Goal: Task Accomplishment & Management: Use online tool/utility

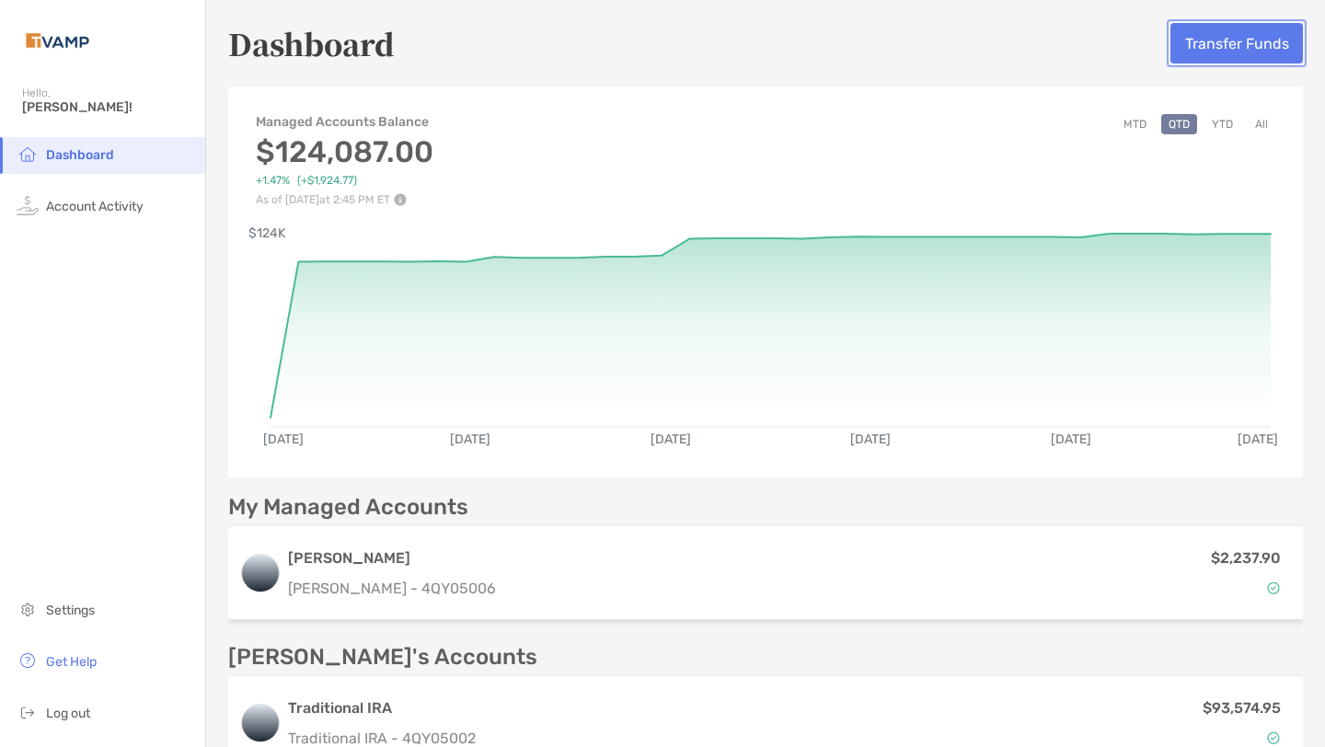
click at [1239, 38] on button "Transfer Funds" at bounding box center [1237, 43] width 133 height 40
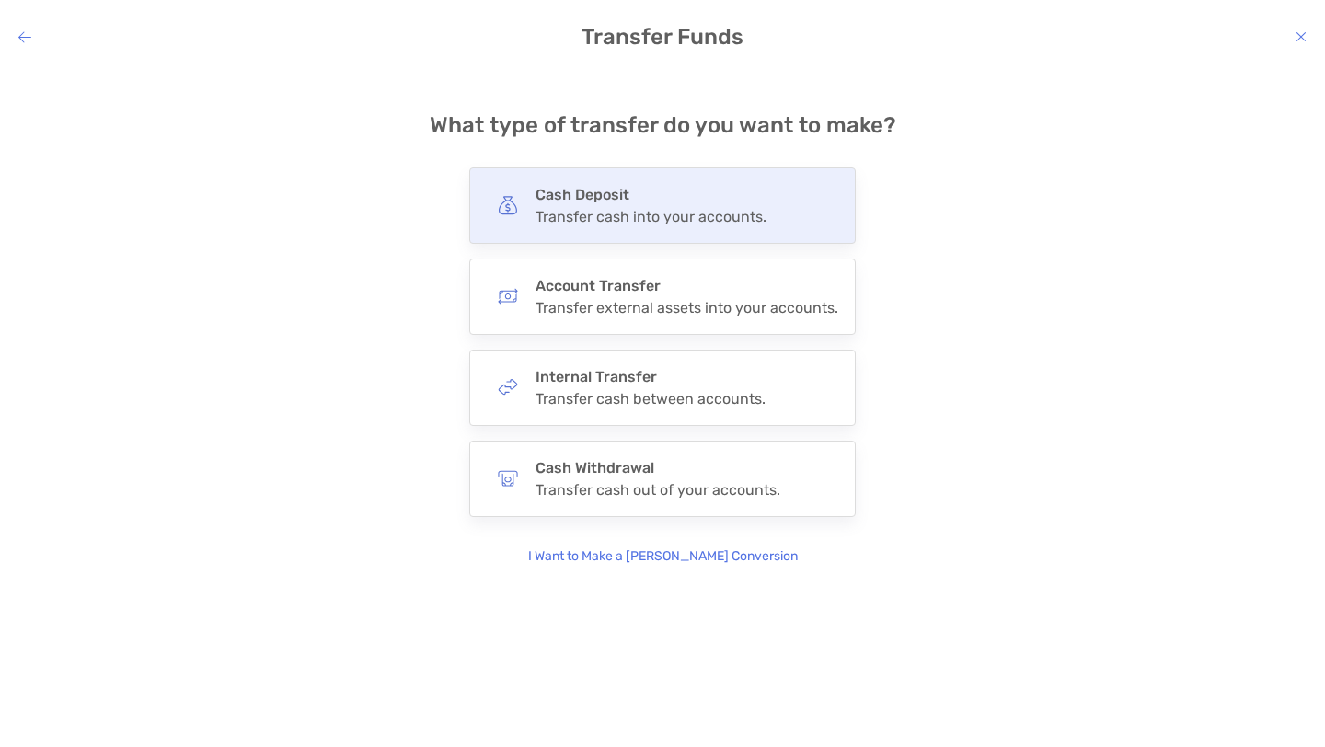
click at [768, 187] on div "Cash Deposit Transfer cash into your accounts." at bounding box center [662, 205] width 387 height 76
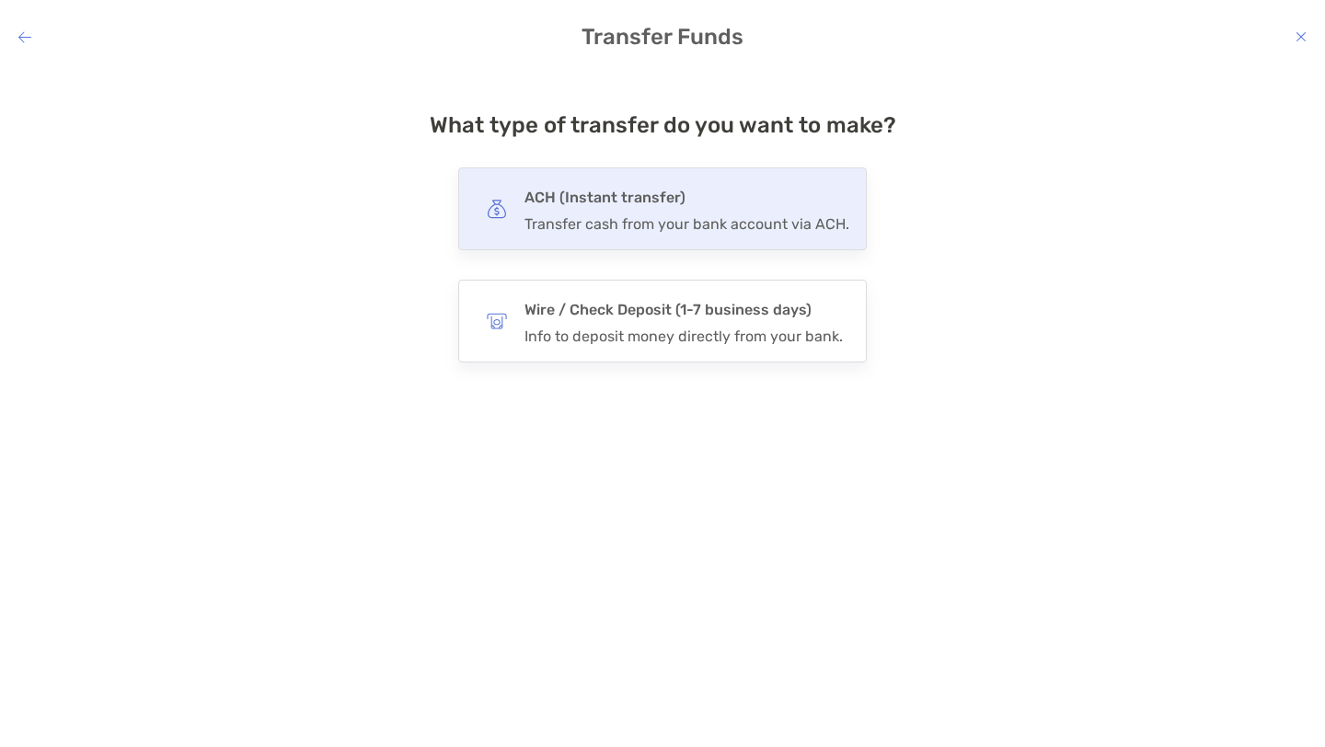
click at [749, 197] on h4 "ACH (Instant transfer)" at bounding box center [687, 198] width 325 height 26
click at [0, 0] on input "***" at bounding box center [0, 0] width 0 height 0
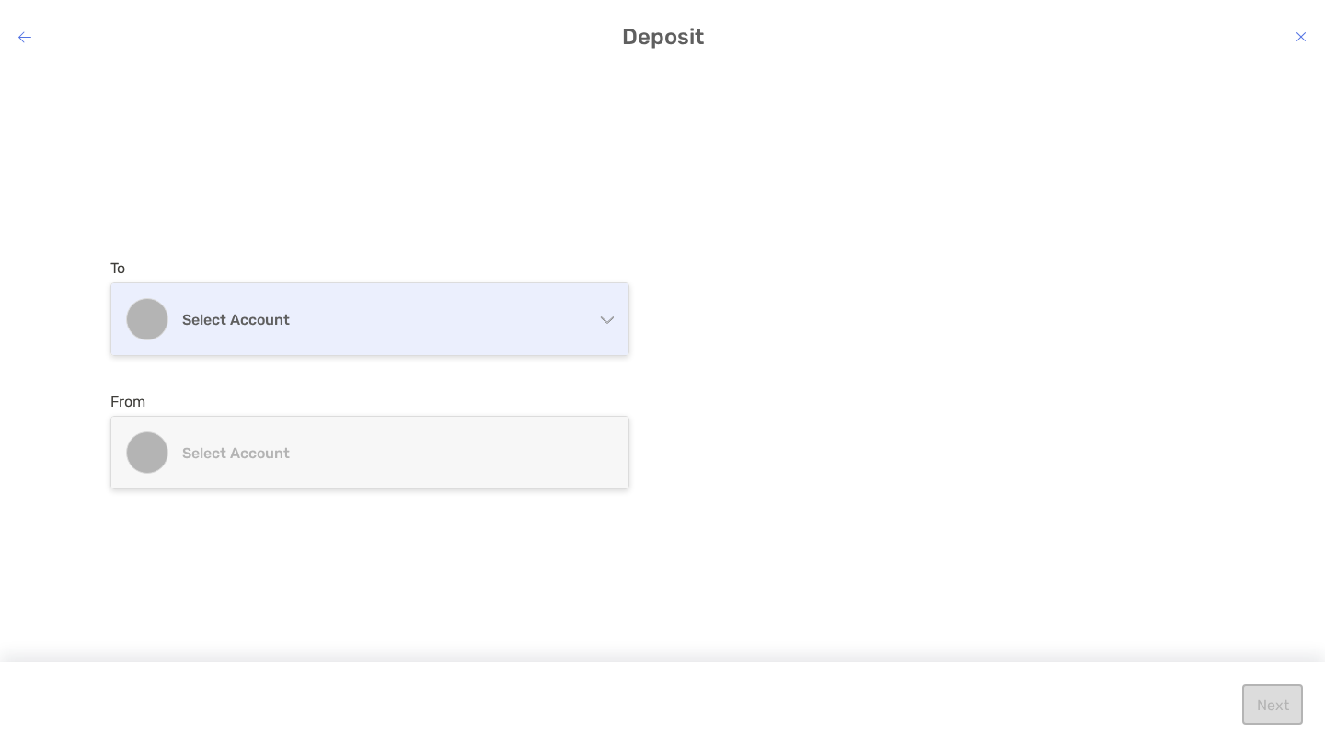
click at [597, 314] on div "Select account" at bounding box center [369, 319] width 517 height 72
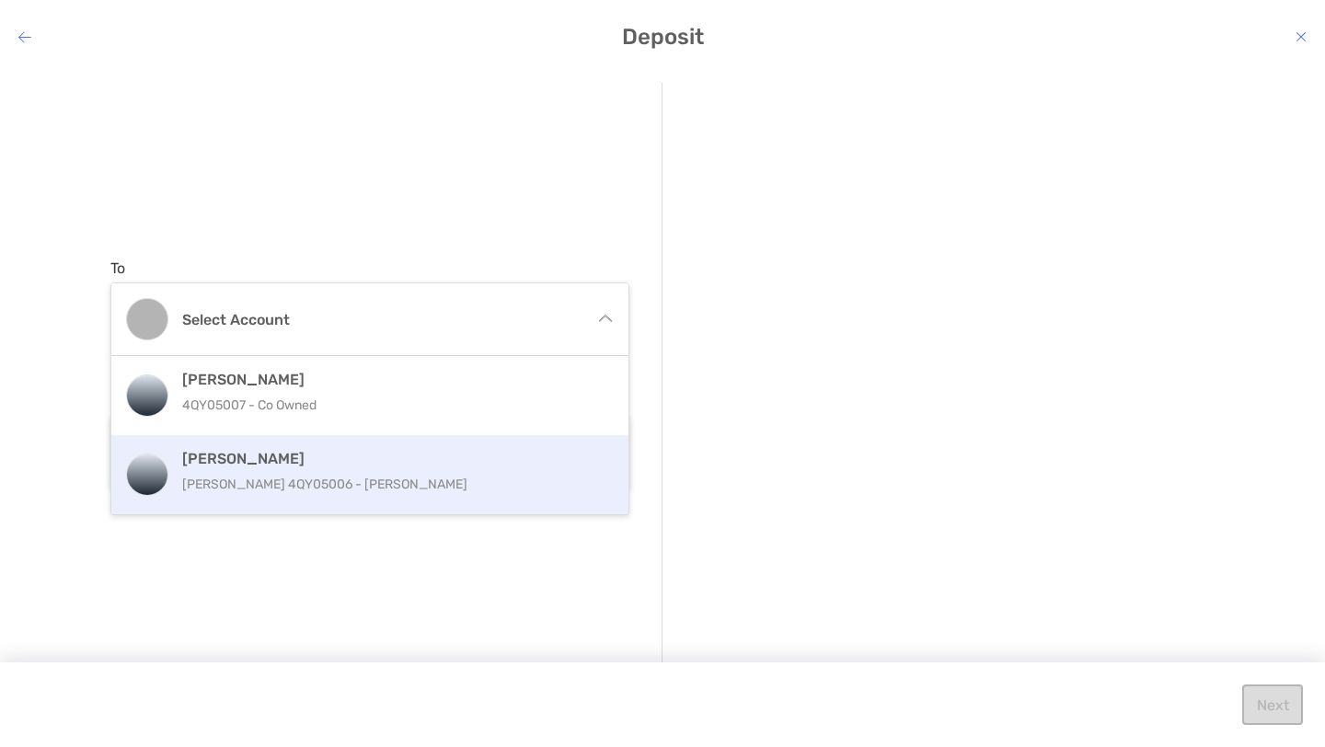
click at [474, 468] on div "[PERSON_NAME] [PERSON_NAME] 4QY05006 - [PERSON_NAME]" at bounding box center [389, 475] width 415 height 50
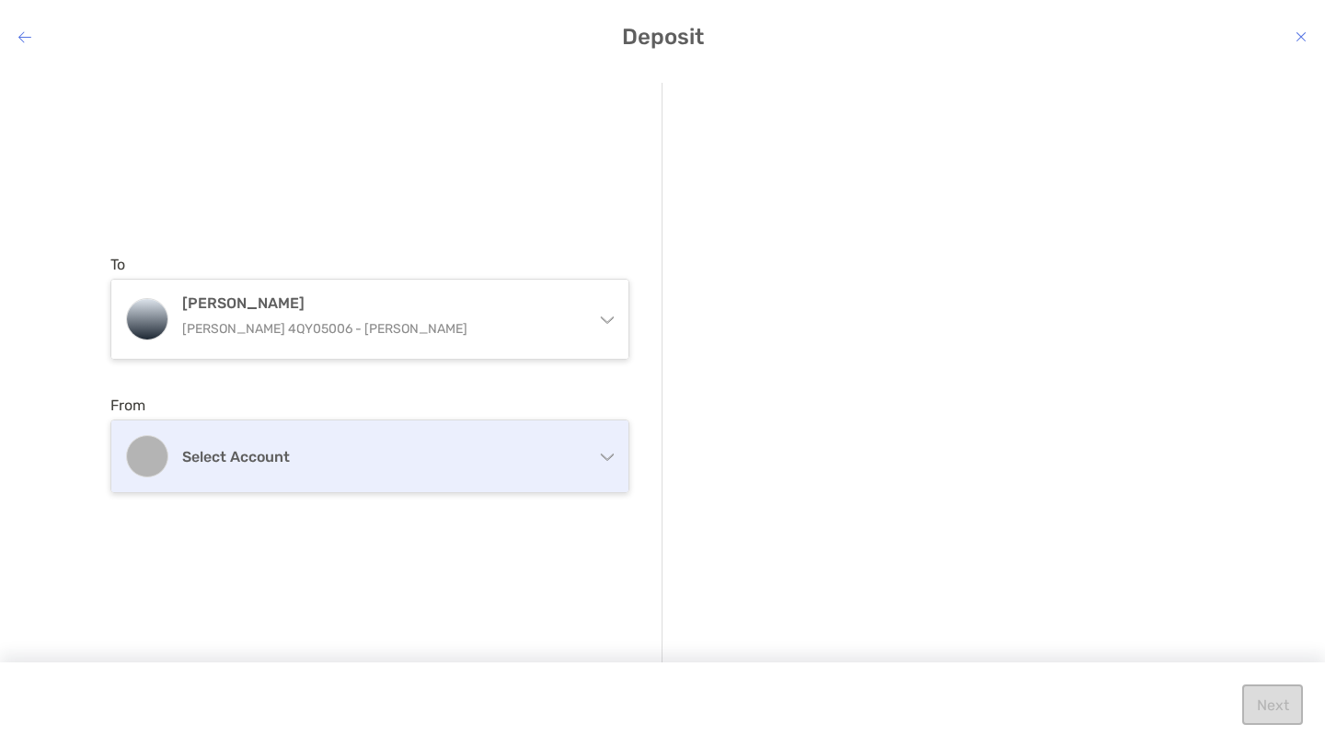
click at [474, 479] on div "Select account" at bounding box center [369, 457] width 517 height 72
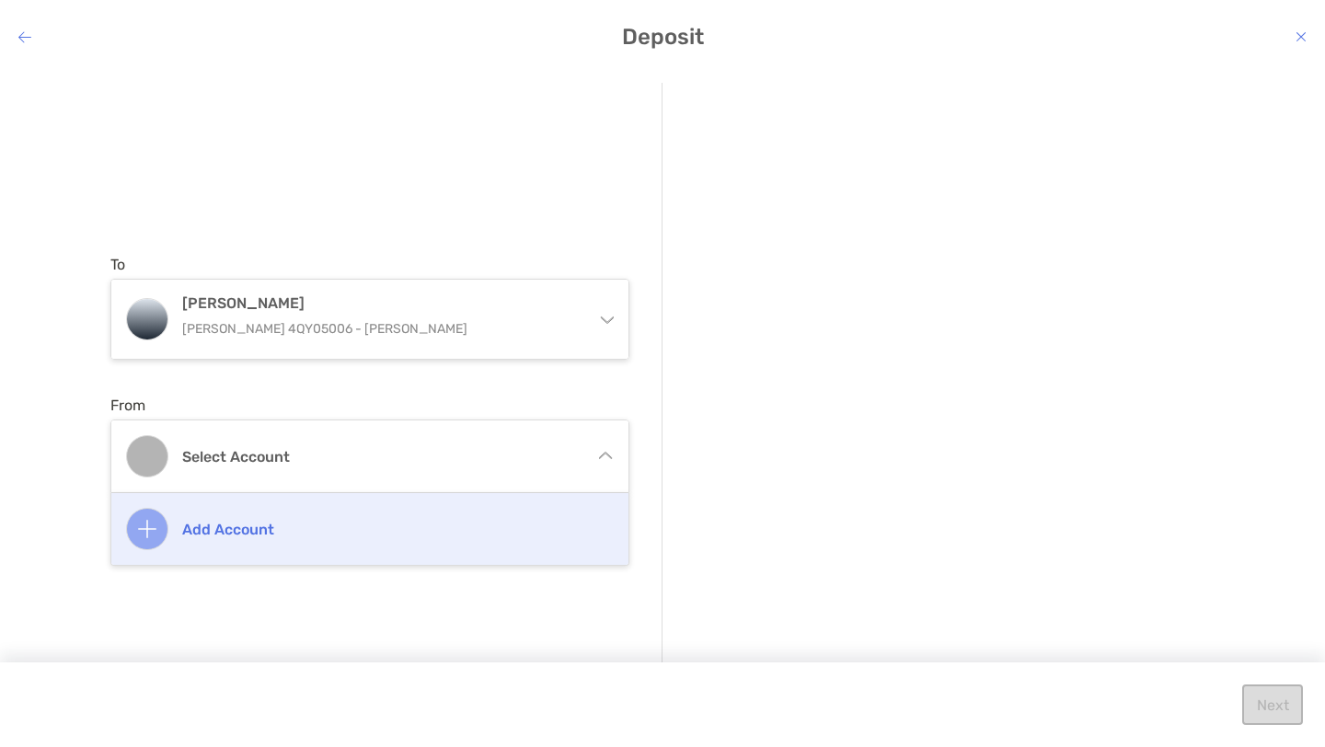
click at [445, 525] on h4 "Add account" at bounding box center [389, 529] width 415 height 17
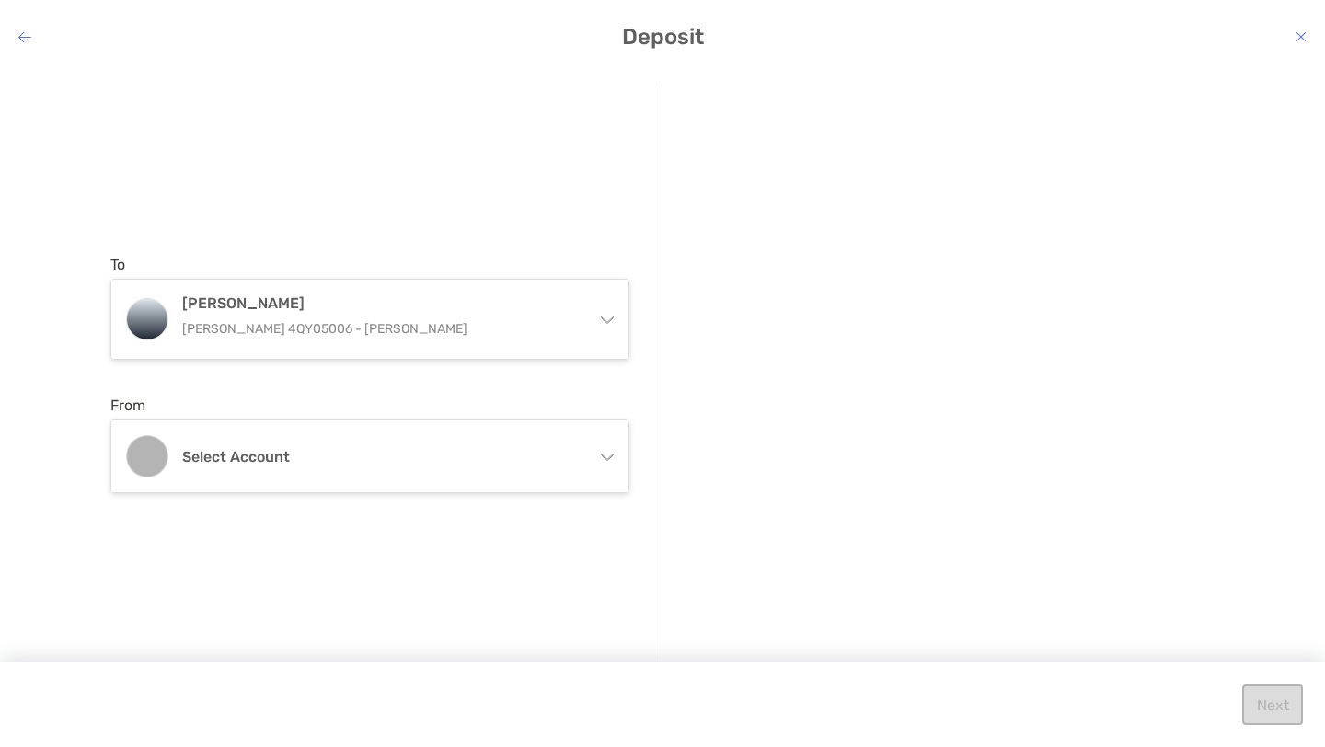
click at [1298, 33] on icon "modal" at bounding box center [1301, 36] width 11 height 15
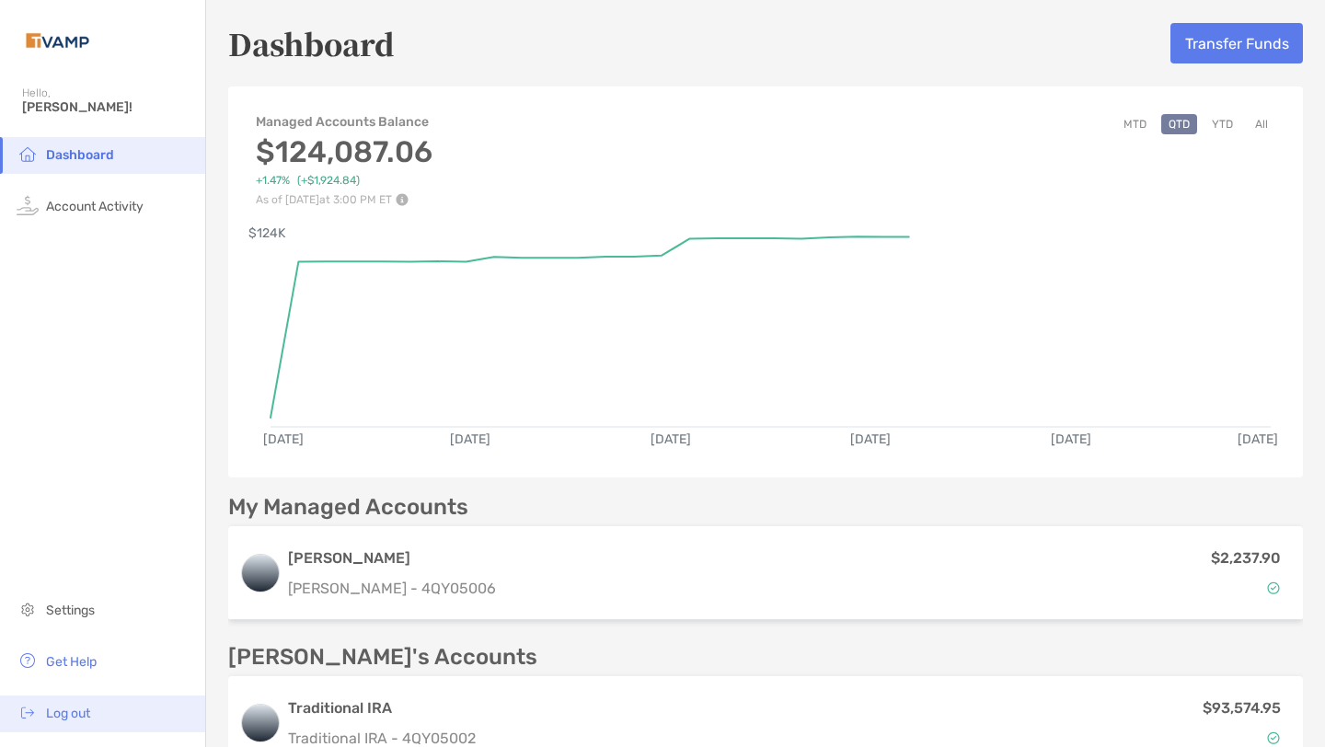
click at [77, 712] on span "Log out" at bounding box center [68, 714] width 44 height 16
